Goal: Task Accomplishment & Management: Complete application form

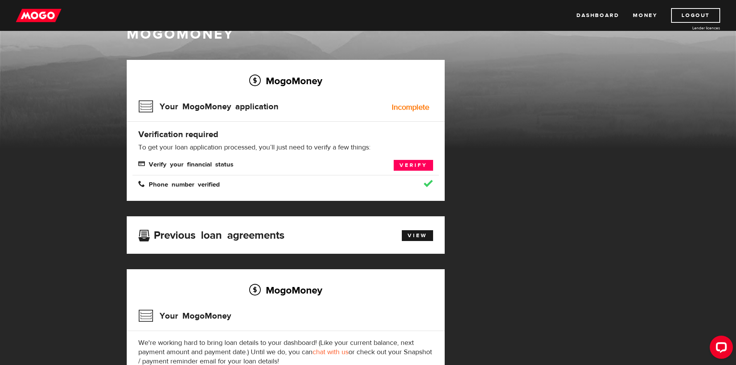
scroll to position [39, 0]
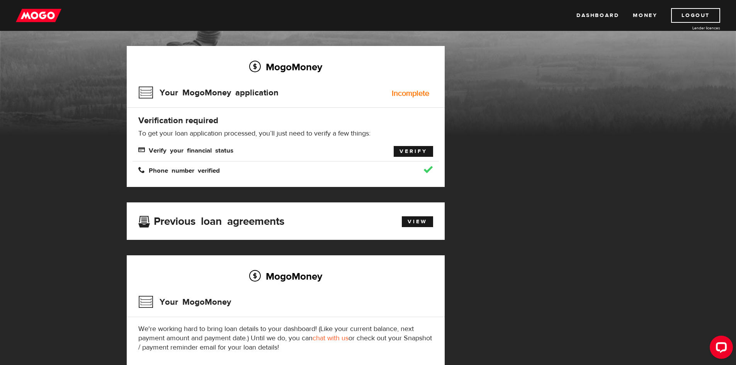
click at [406, 148] on link "Verify" at bounding box center [413, 151] width 39 height 11
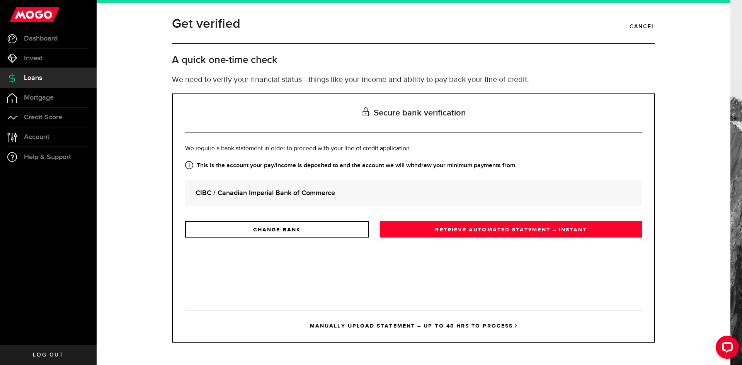
drag, startPoint x: 320, startPoint y: 196, endPoint x: 339, endPoint y: 198, distance: 18.8
click at [321, 195] on strong "CIBC / Canadian Imperial Bank of Commerce" at bounding box center [414, 193] width 436 height 10
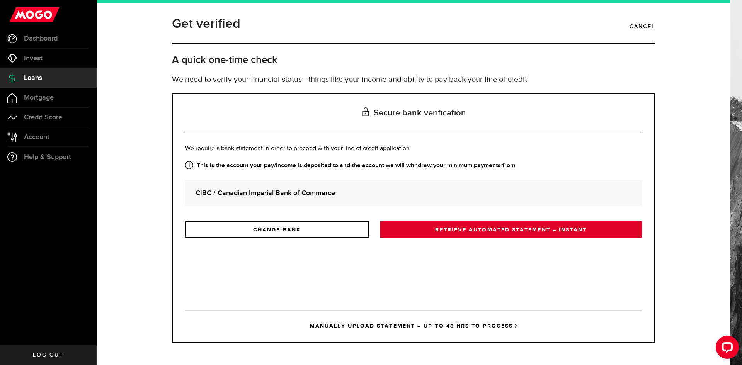
click at [498, 231] on link "RETRIEVE AUTOMATED STATEMENT – INSTANT" at bounding box center [511, 230] width 262 height 16
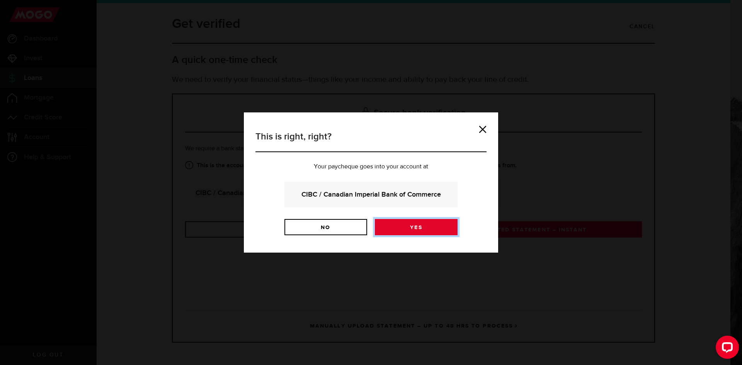
click at [406, 228] on link "Yes" at bounding box center [416, 227] width 83 height 16
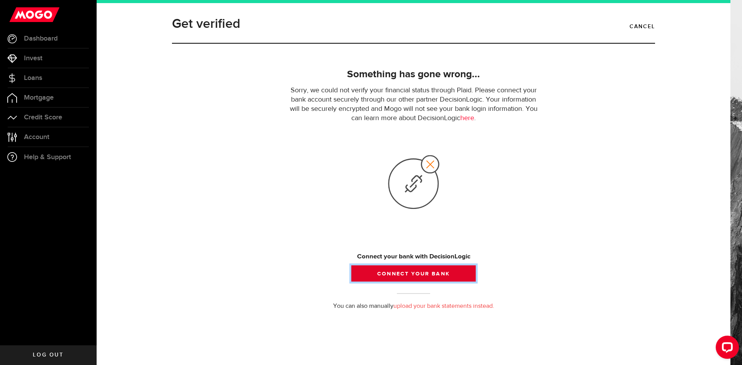
click at [423, 274] on button "Connect your bank" at bounding box center [413, 274] width 124 height 16
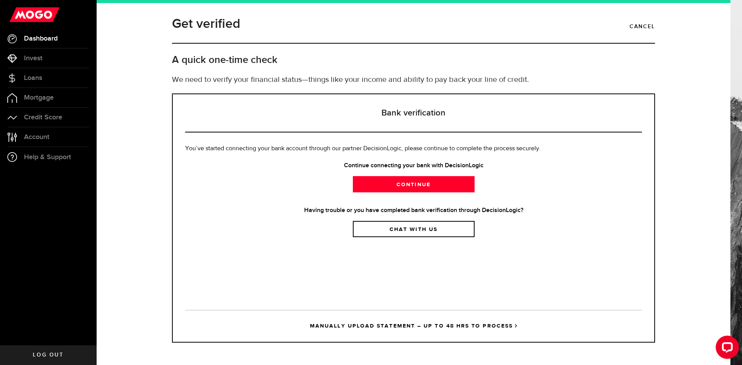
click at [26, 36] on span "Dashboard" at bounding box center [41, 38] width 34 height 7
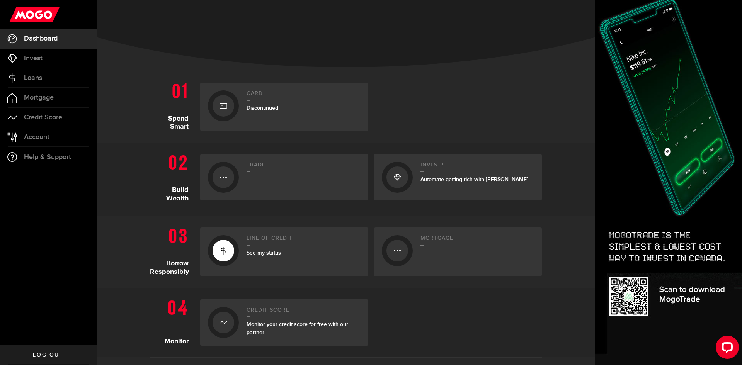
scroll to position [116, 0]
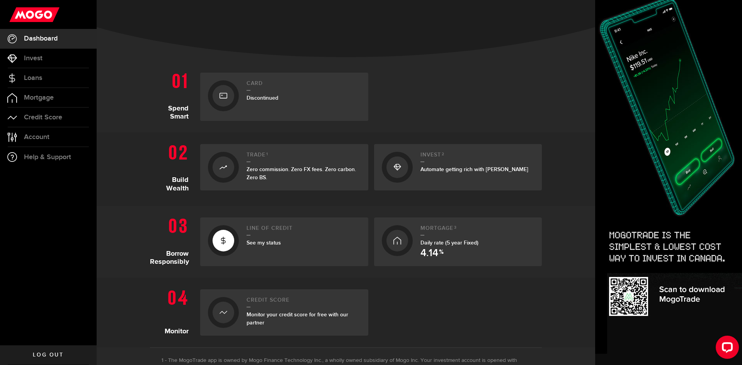
click at [256, 242] on span "See my status" at bounding box center [264, 243] width 34 height 7
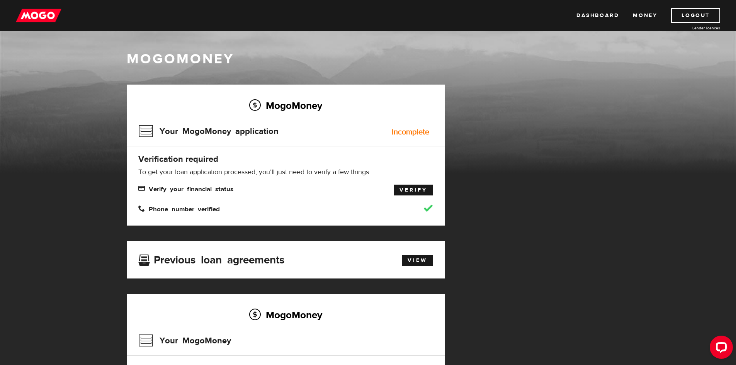
click at [411, 191] on link "Verify" at bounding box center [413, 190] width 39 height 11
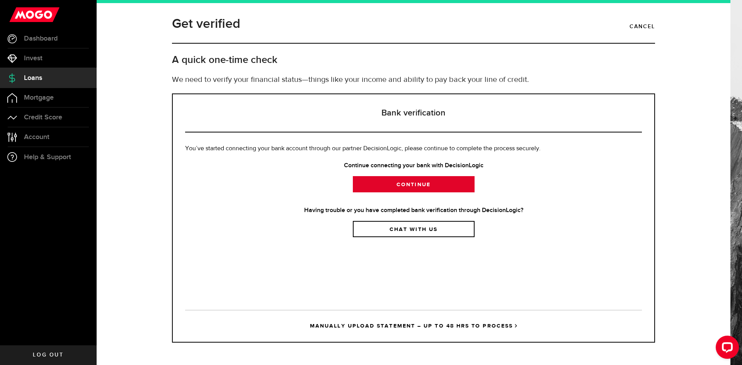
click at [409, 182] on link "Continue" at bounding box center [414, 184] width 122 height 16
click at [424, 325] on link "MANUALLY UPLOAD STATEMENT – UP TO 48 HRS TO PROCESS" at bounding box center [413, 326] width 457 height 32
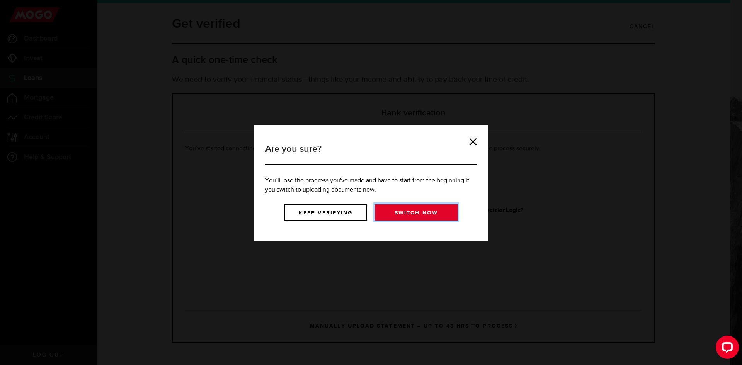
click at [406, 212] on link "Switch now" at bounding box center [416, 213] width 83 height 16
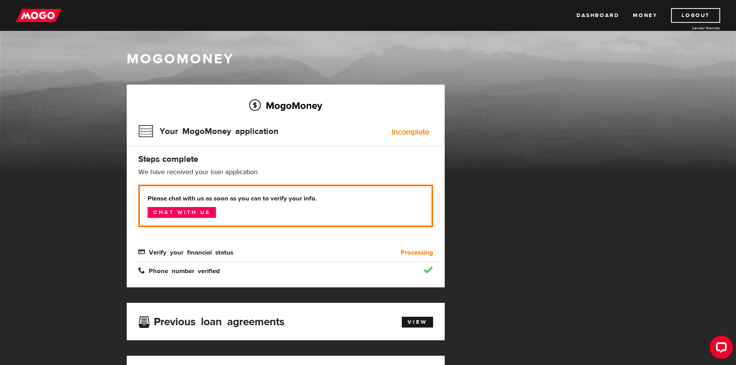
click at [607, 162] on div "MogoMoney Your MogoMoney application Expired Your MogoMoney credit decision has…" at bounding box center [368, 299] width 495 height 429
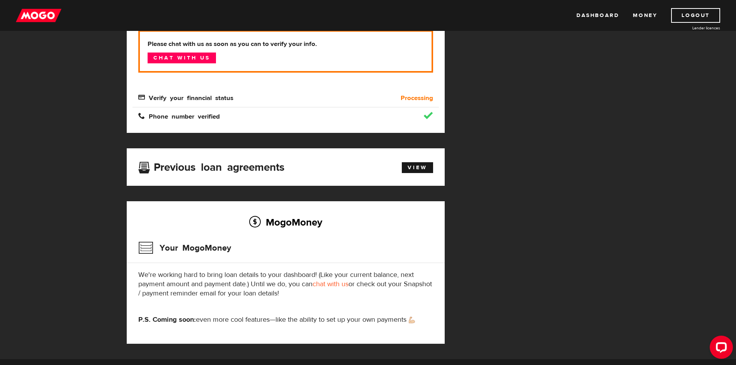
scroll to position [116, 0]
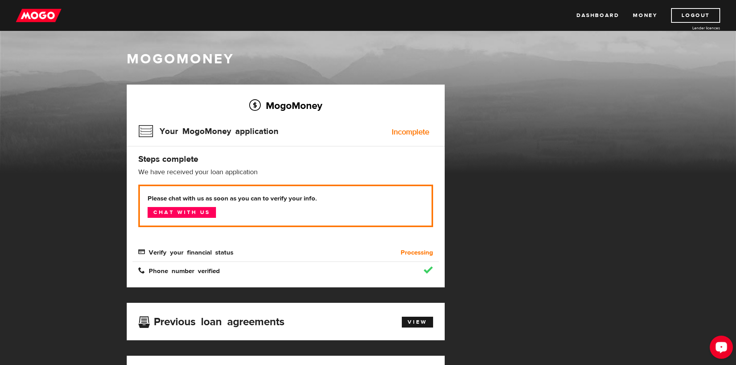
click at [722, 349] on icon "Open LiveChat chat widget" at bounding box center [721, 347] width 7 height 5
